Goal: Task Accomplishment & Management: Manage account settings

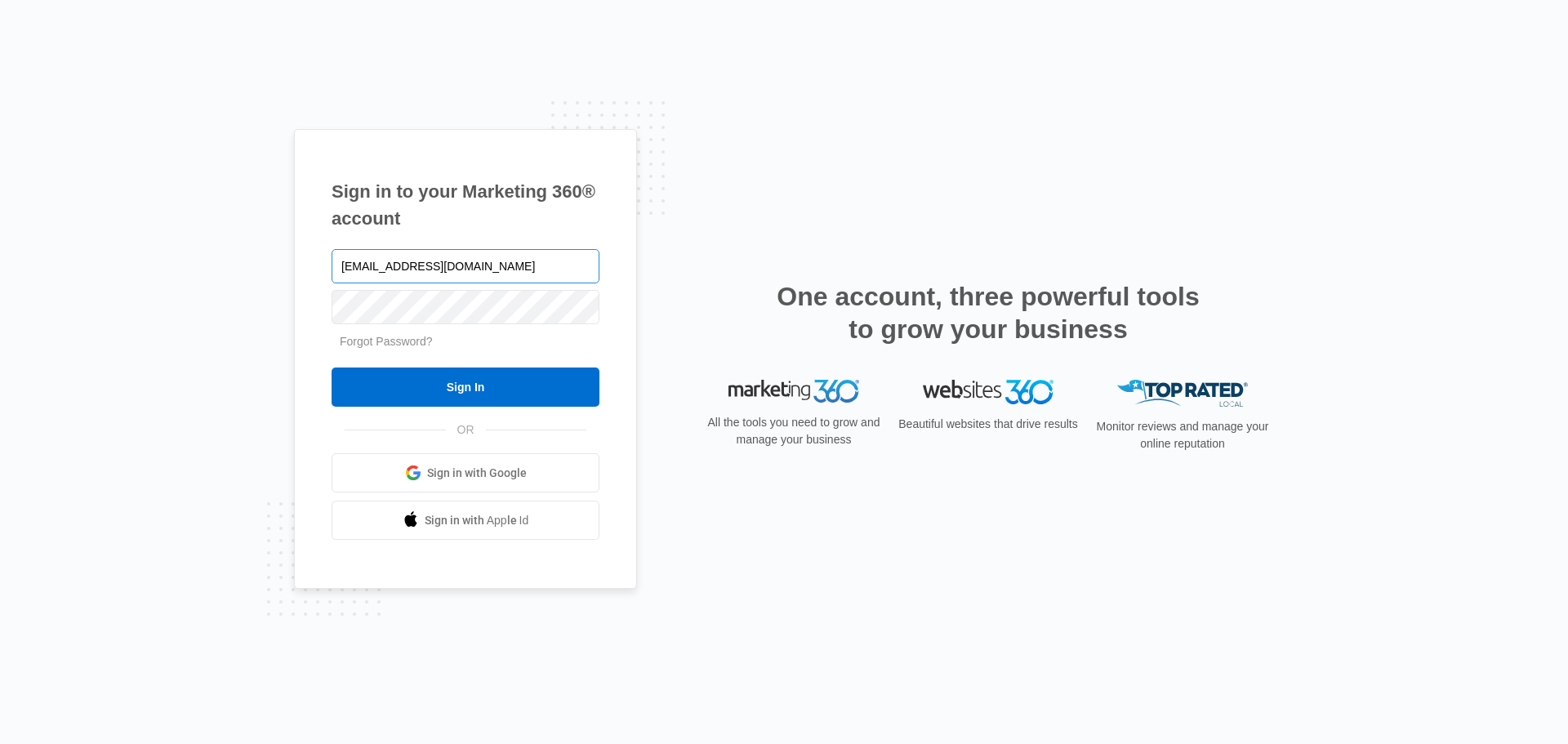
click at [488, 265] on input "[EMAIL_ADDRESS][DOMAIN_NAME]" at bounding box center [466, 266] width 268 height 34
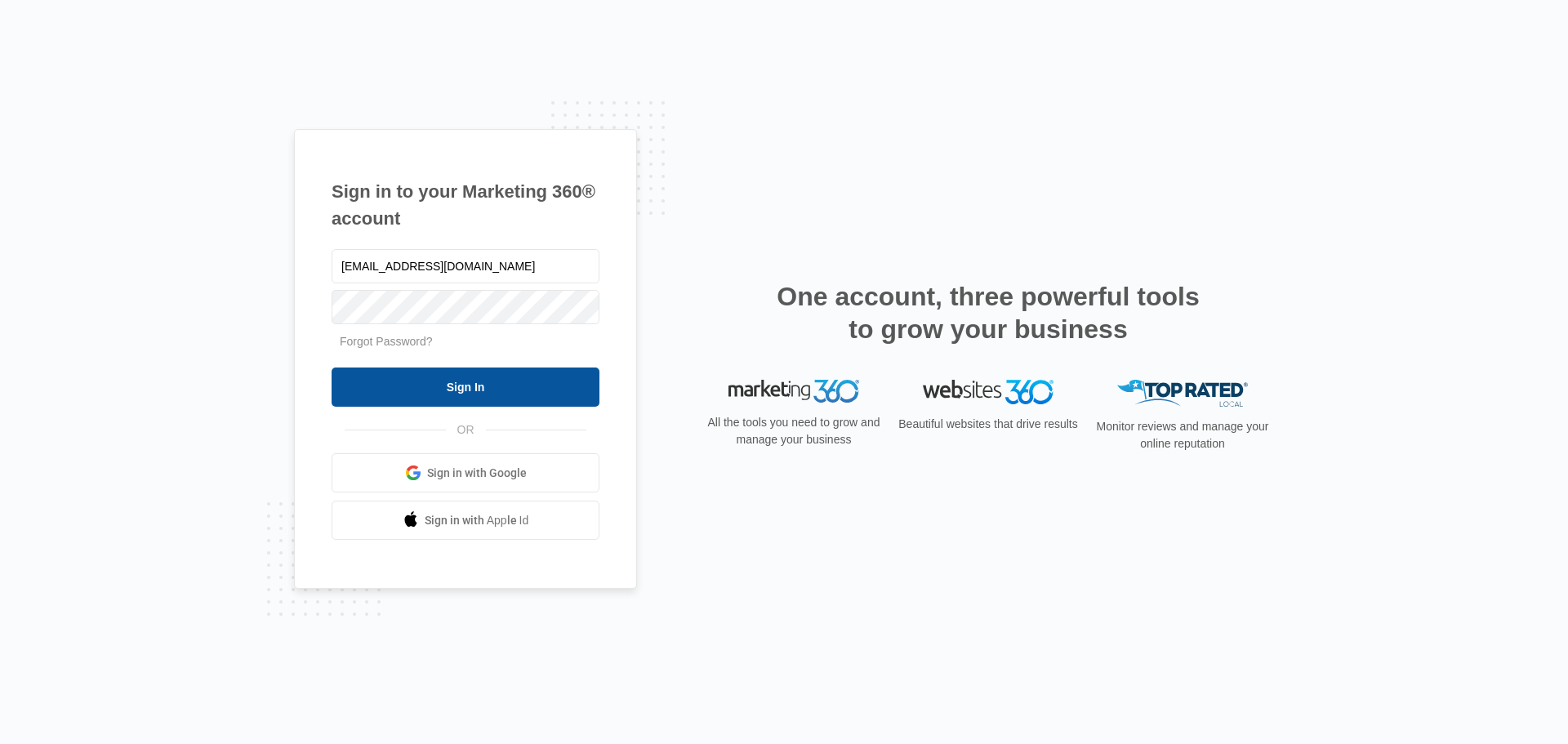
type input "sales@gpsflyers.com"
click at [477, 386] on input "Sign In" at bounding box center [466, 387] width 268 height 39
